Goal: Communication & Community: Answer question/provide support

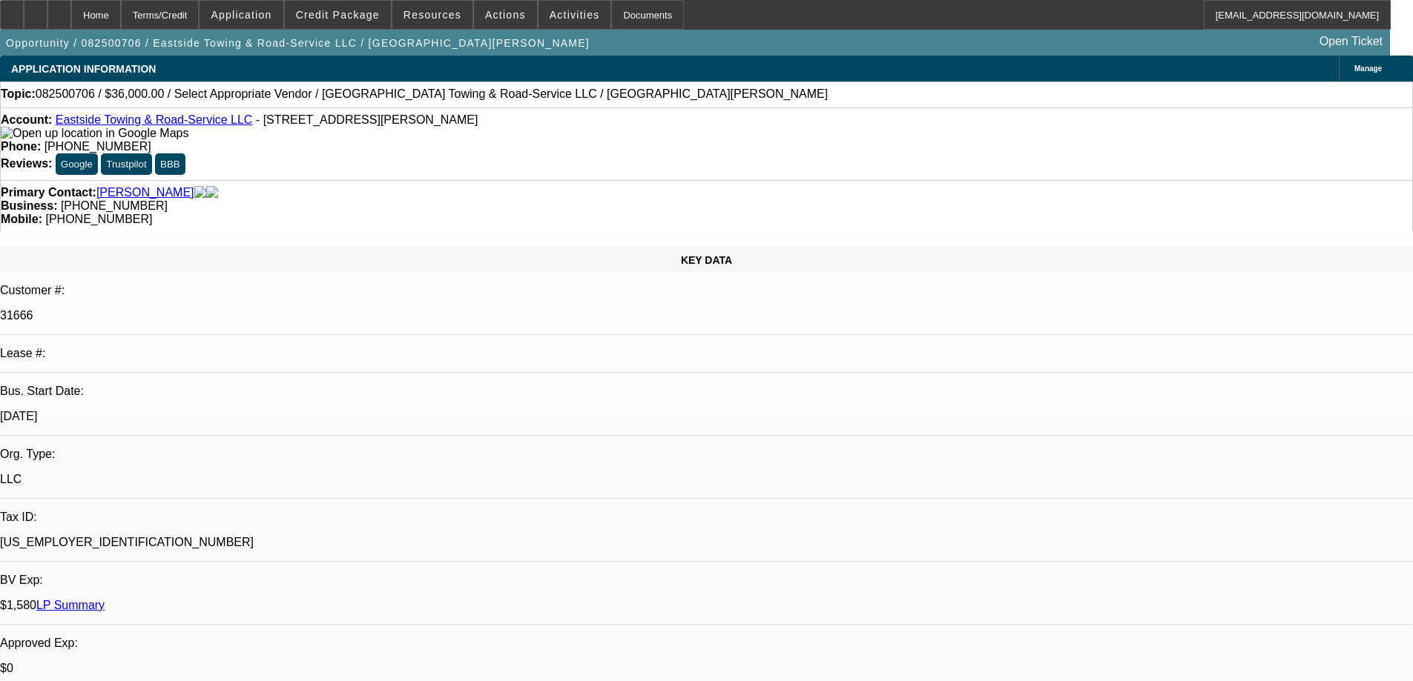
select select "0"
select select "2"
select select "0.1"
select select "4"
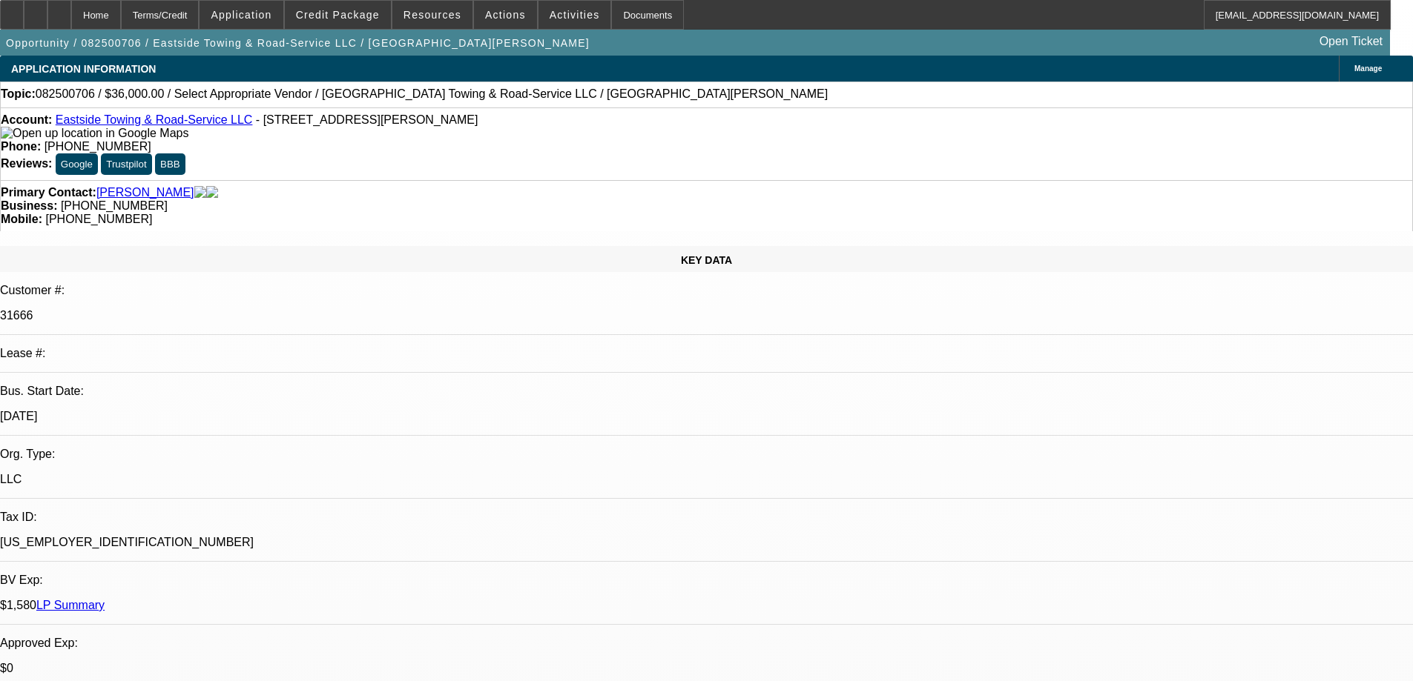
radio input "true"
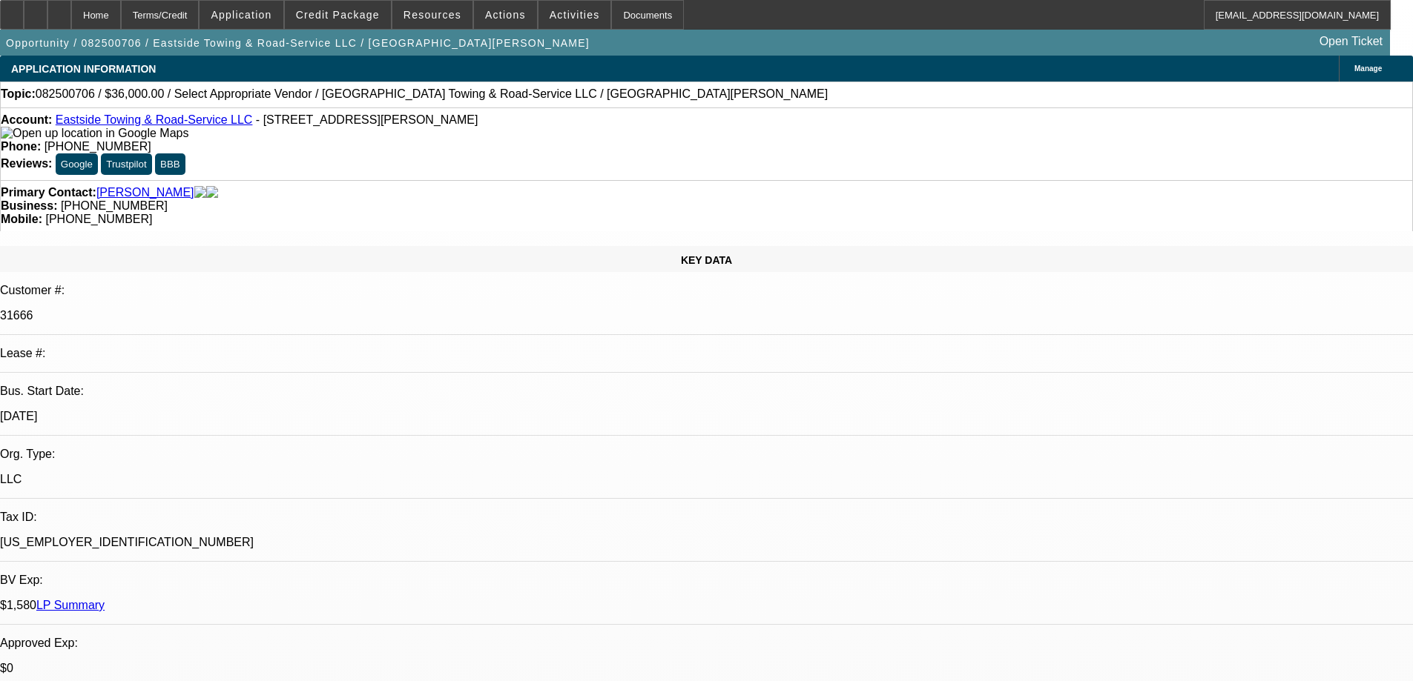
type textarea "DISC TO FINPAC, NO PAY HISTORY WITH BFC"
radio input "true"
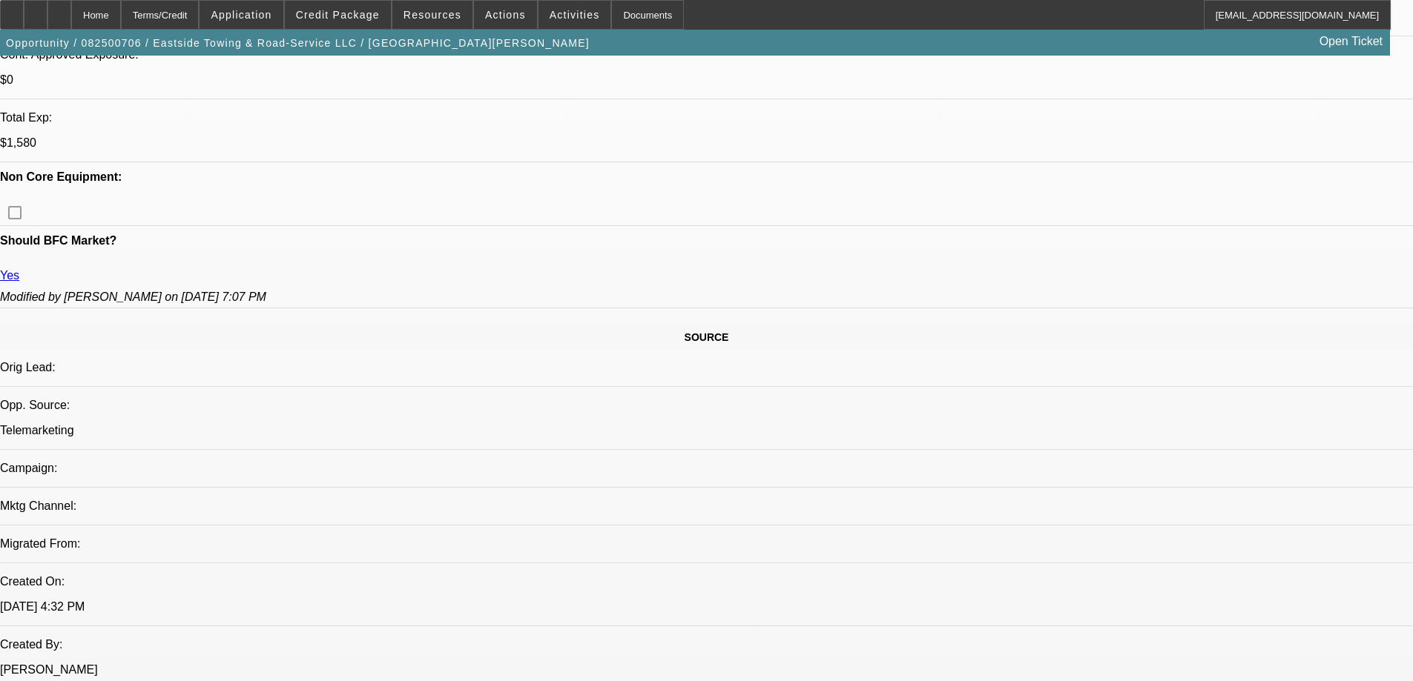
scroll to position [667, 0]
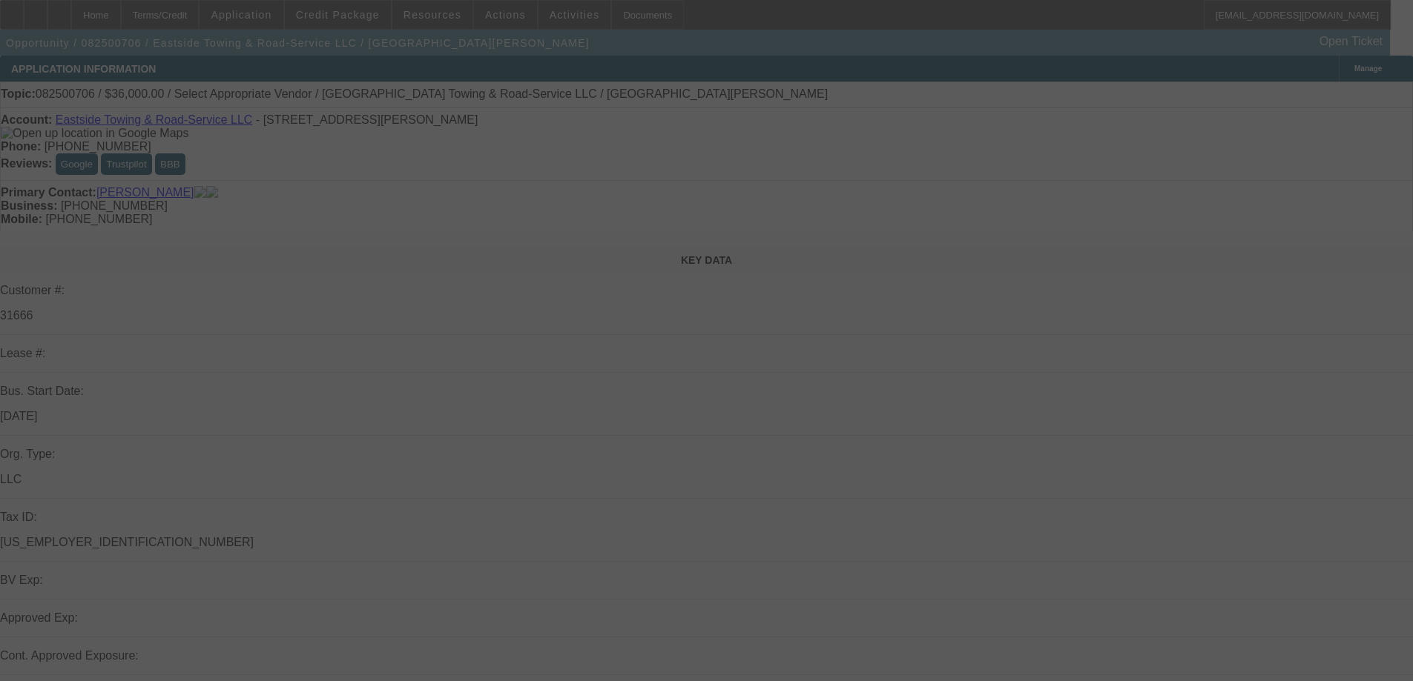
select select "0"
select select "2"
select select "0.1"
select select "4"
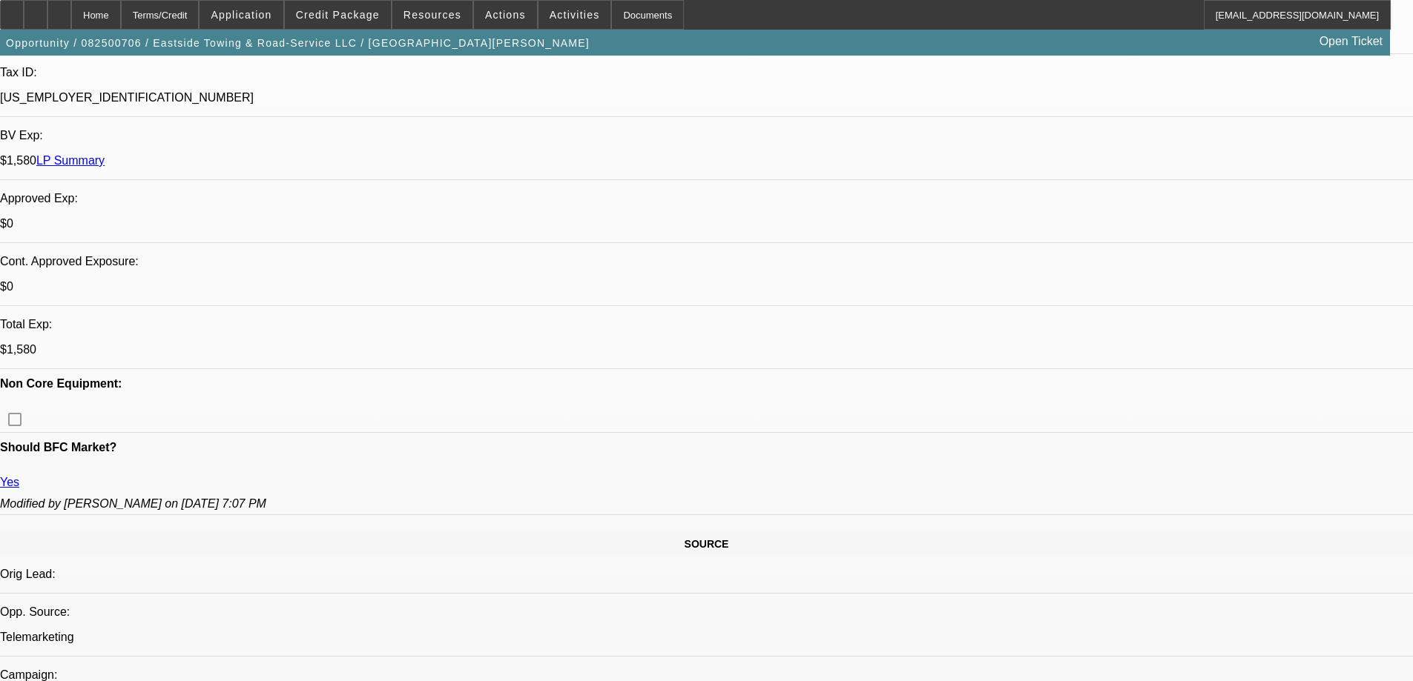
scroll to position [148, 0]
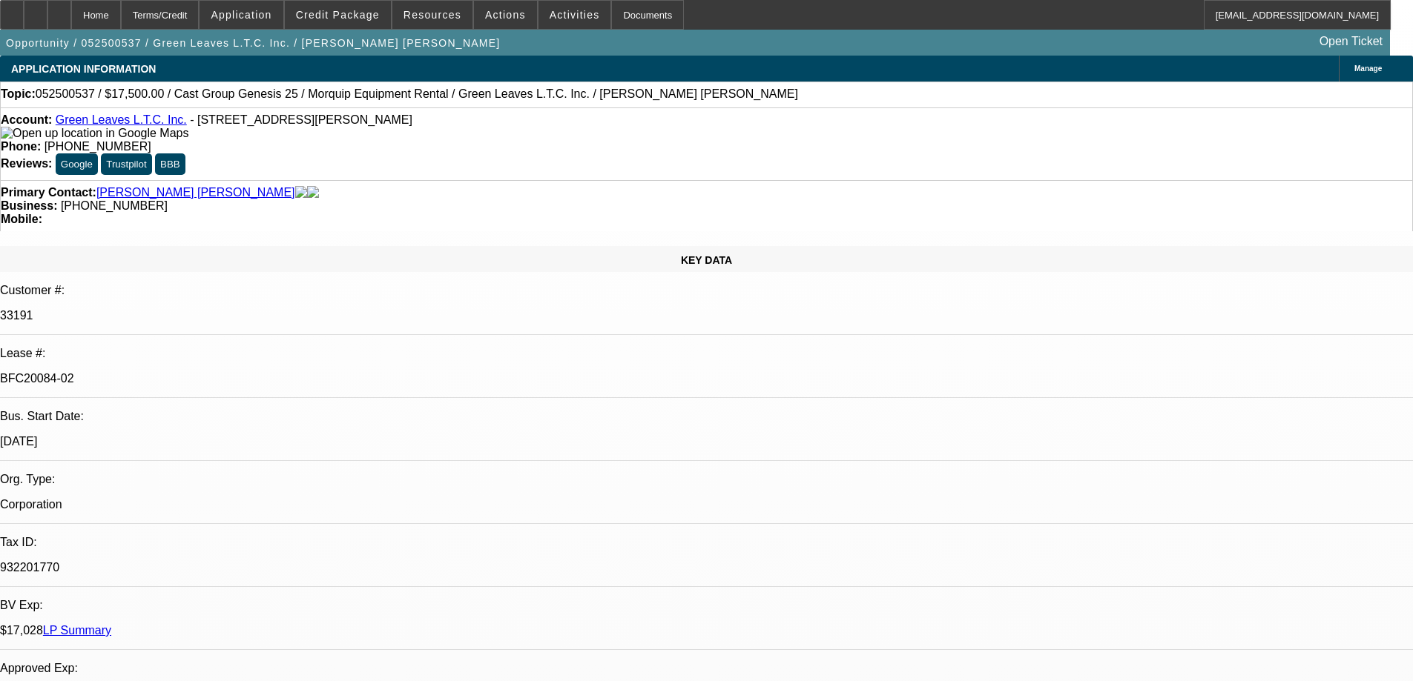
select select "0"
select select "2"
select select "0"
select select "6"
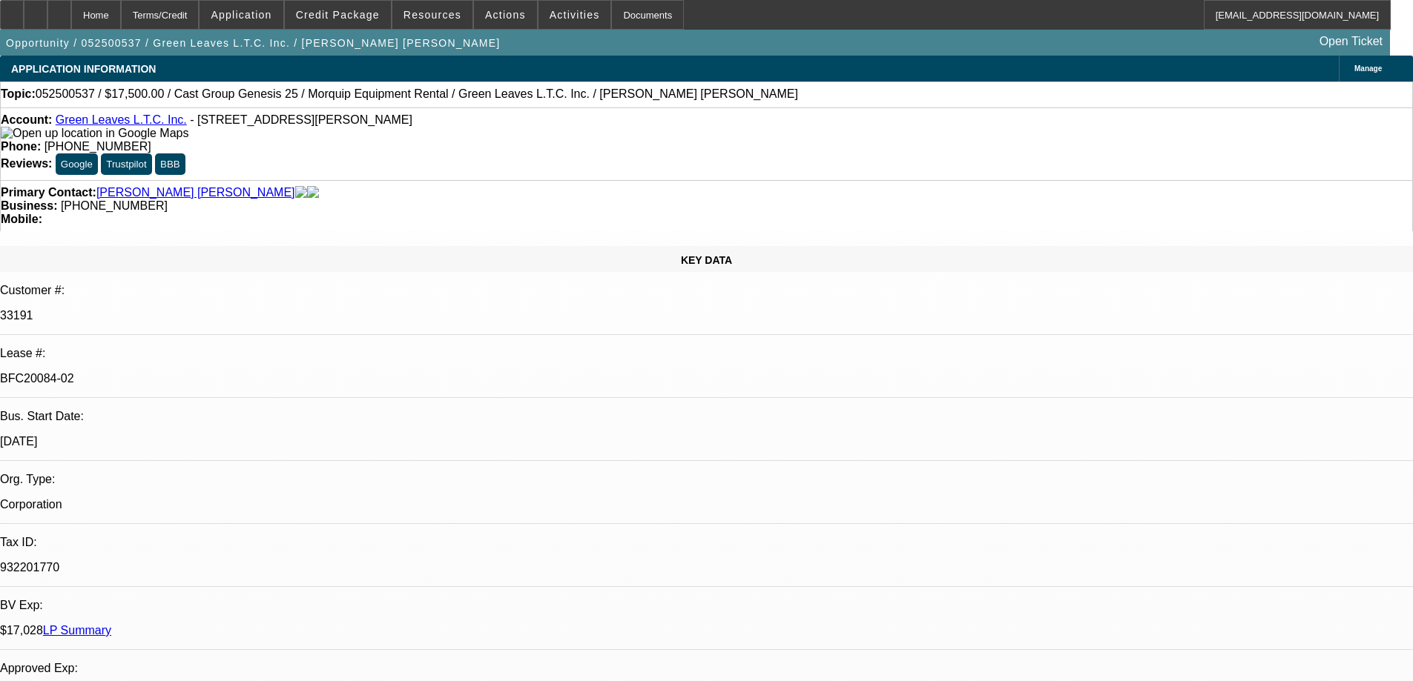
select select "0"
select select "2"
select select "0"
select select "6"
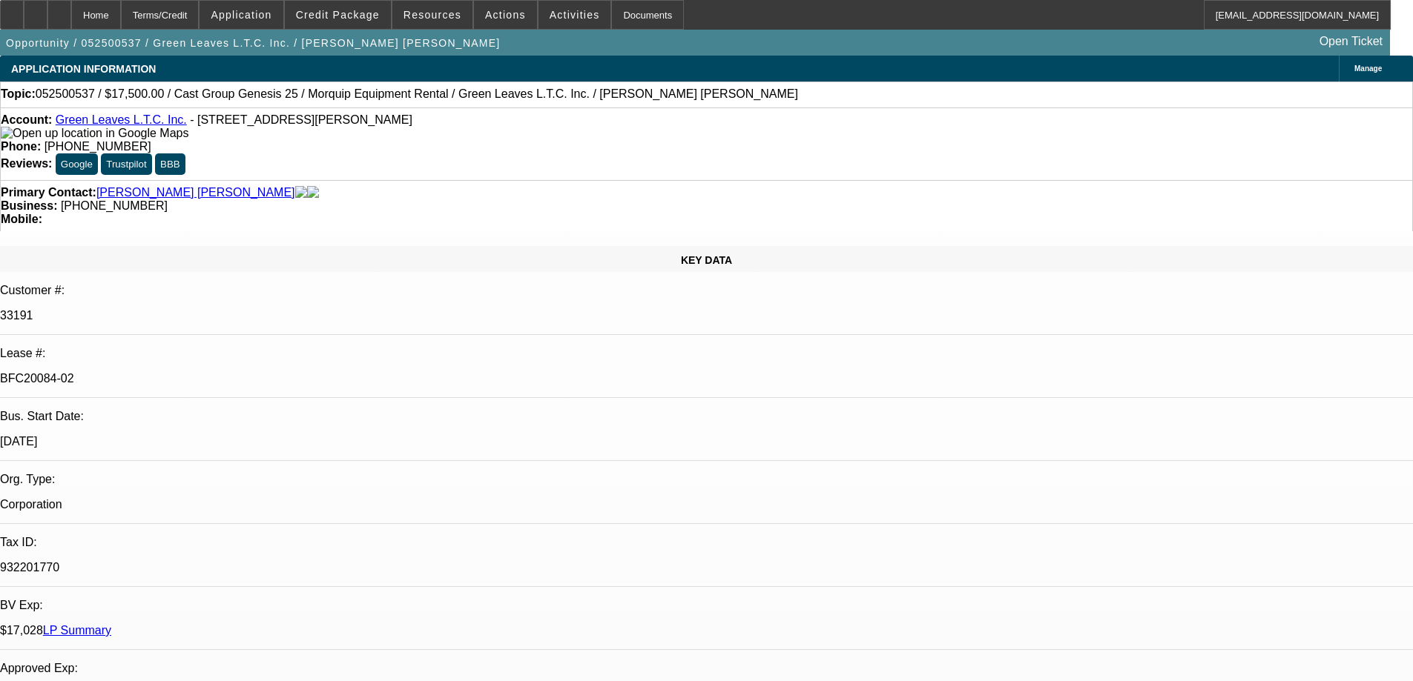
select select "0"
select select "2"
select select "0"
select select "6"
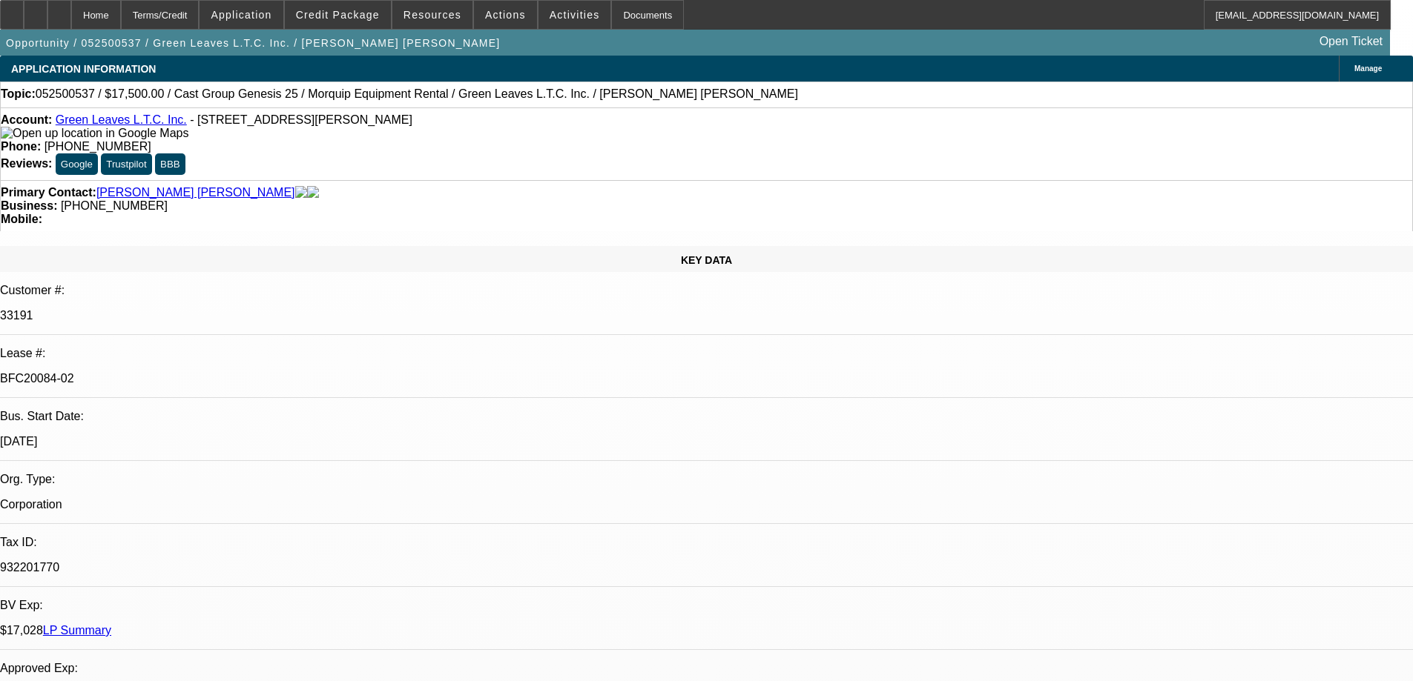
select select "2"
select select "0"
select select "6"
